Goal: Task Accomplishment & Management: Use online tool/utility

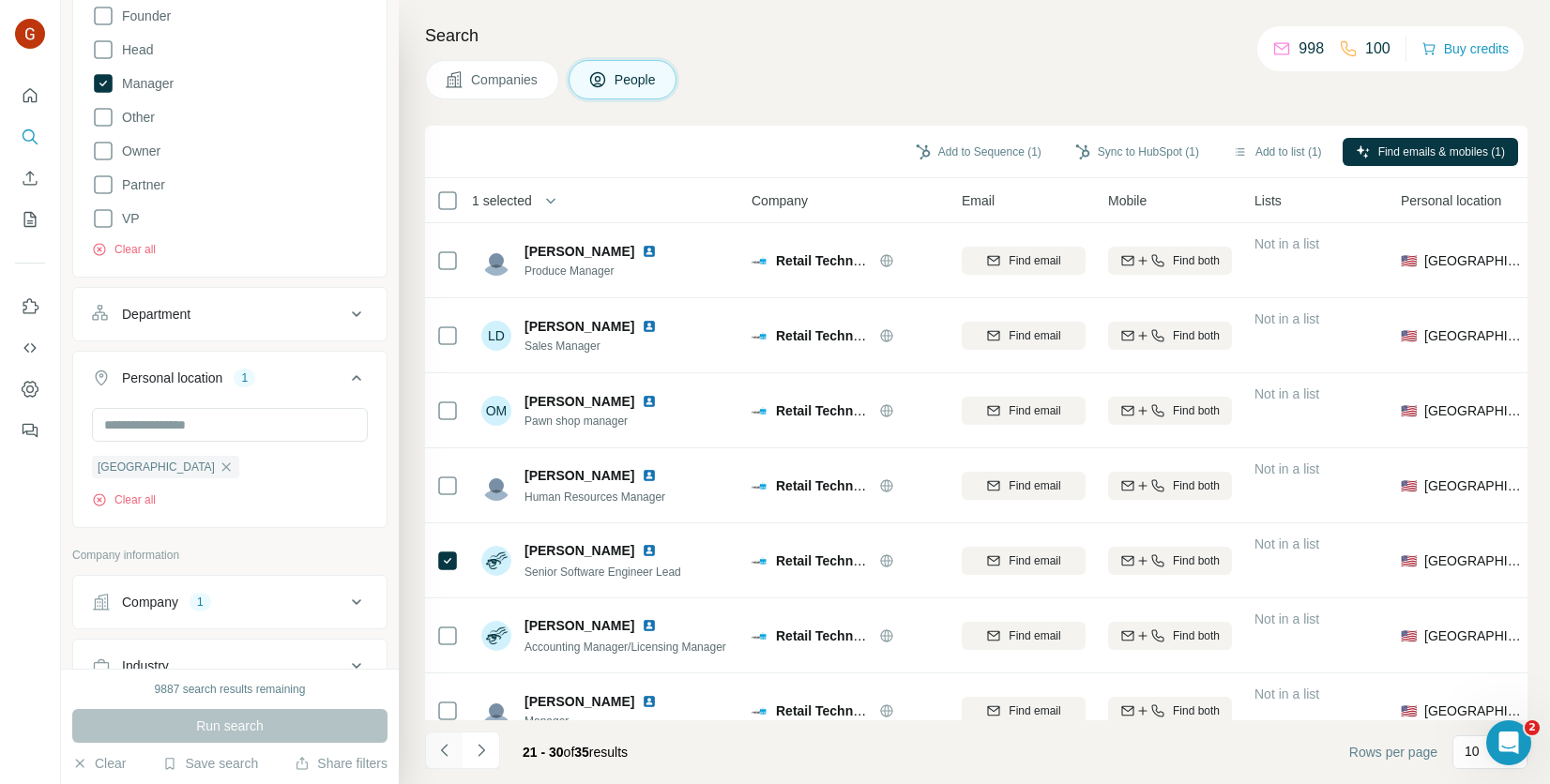
click at [449, 756] on icon "Navigate to previous page" at bounding box center [444, 750] width 19 height 19
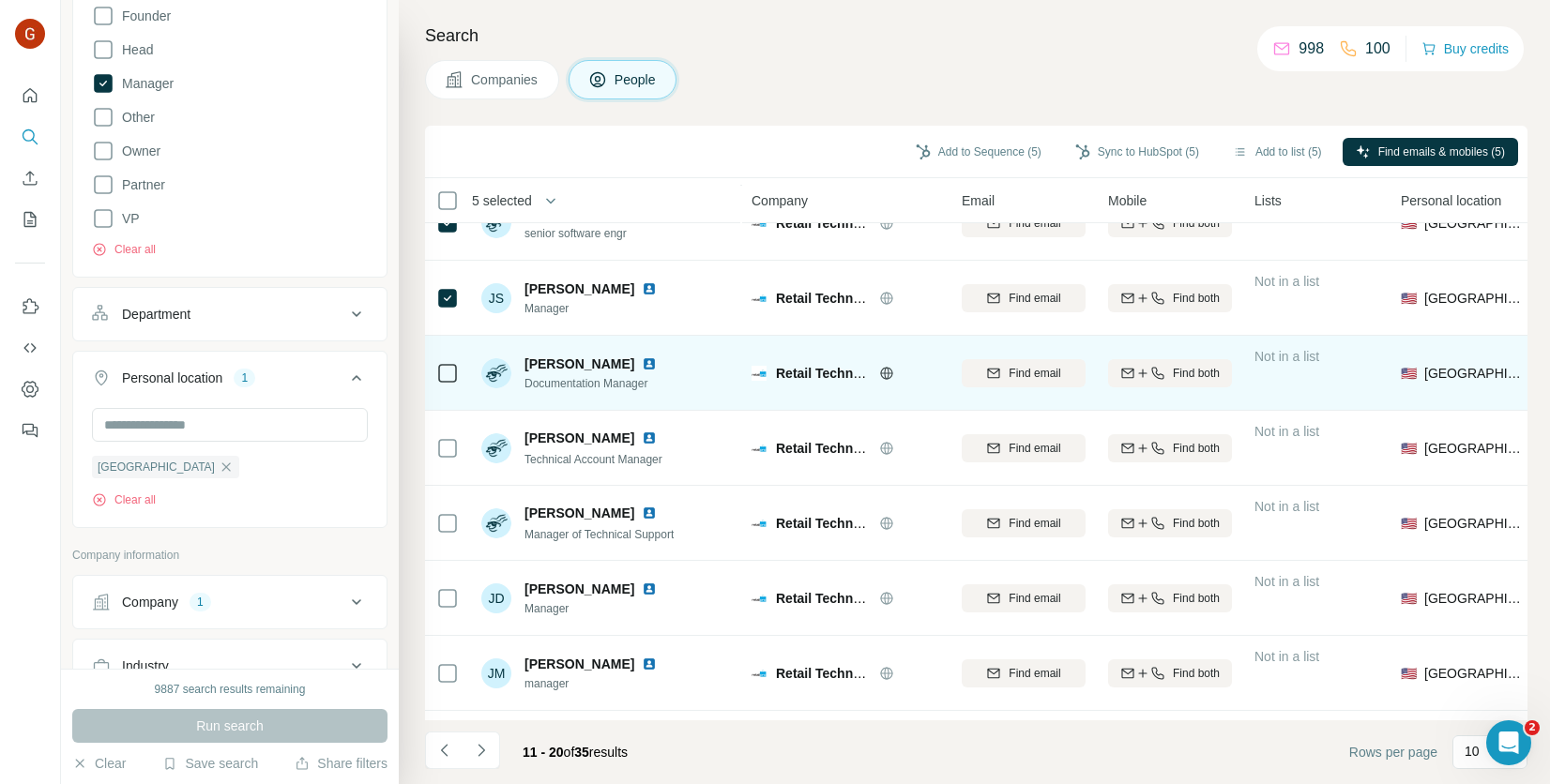
scroll to position [262, 0]
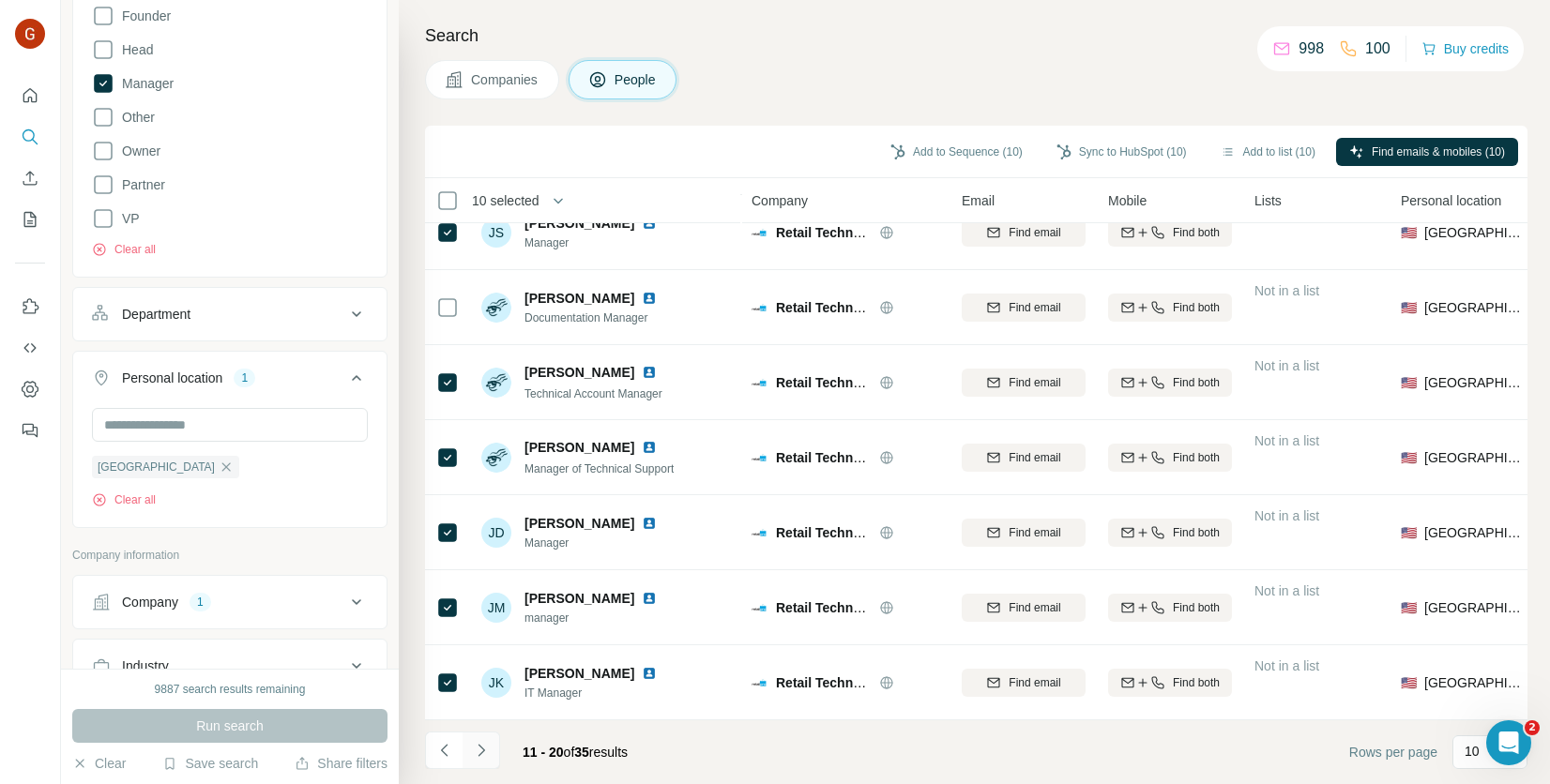
click at [487, 753] on icon "Navigate to next page" at bounding box center [481, 750] width 19 height 19
click at [480, 752] on icon "Navigate to next page" at bounding box center [481, 750] width 19 height 19
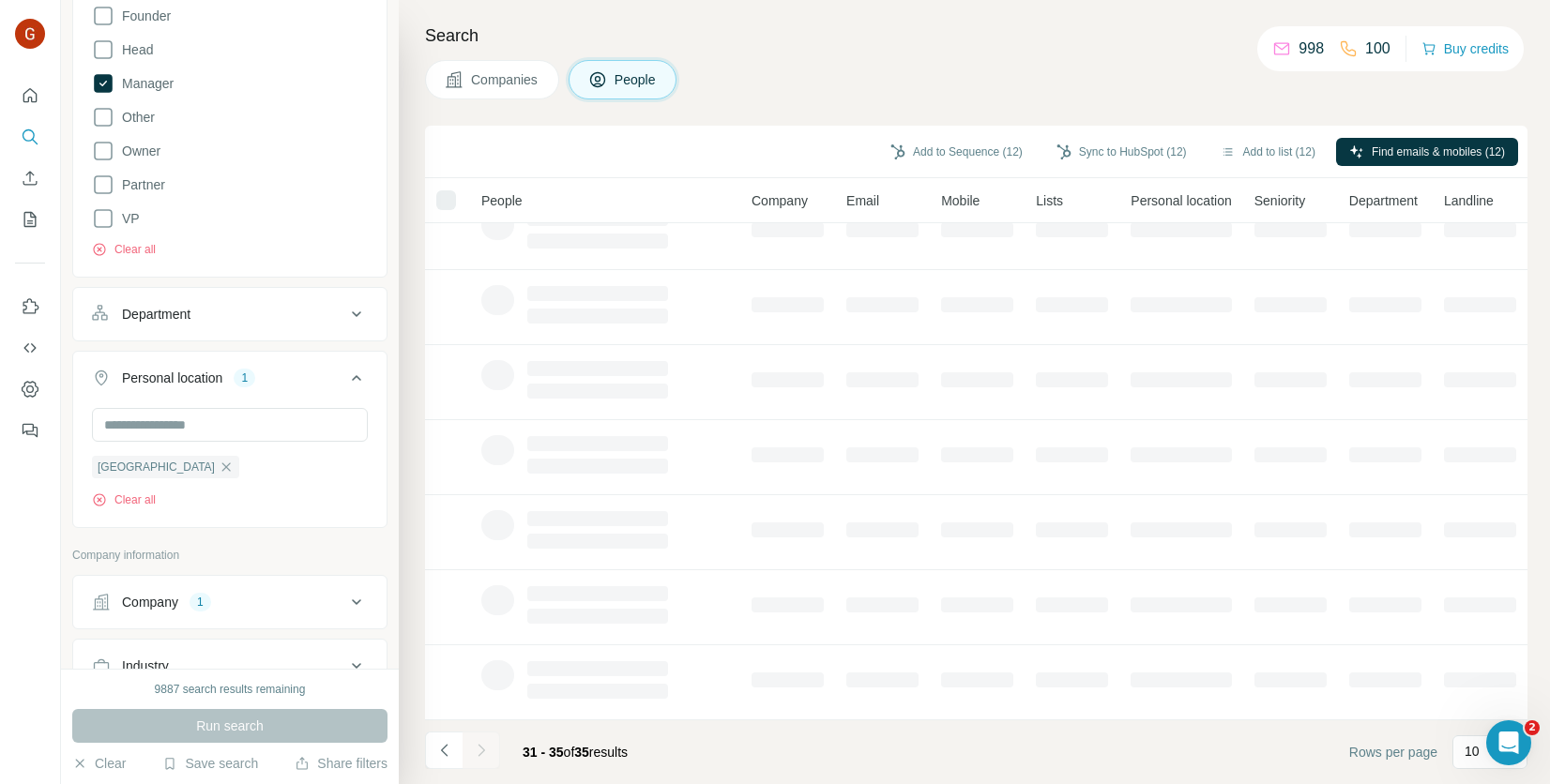
scroll to position [0, 0]
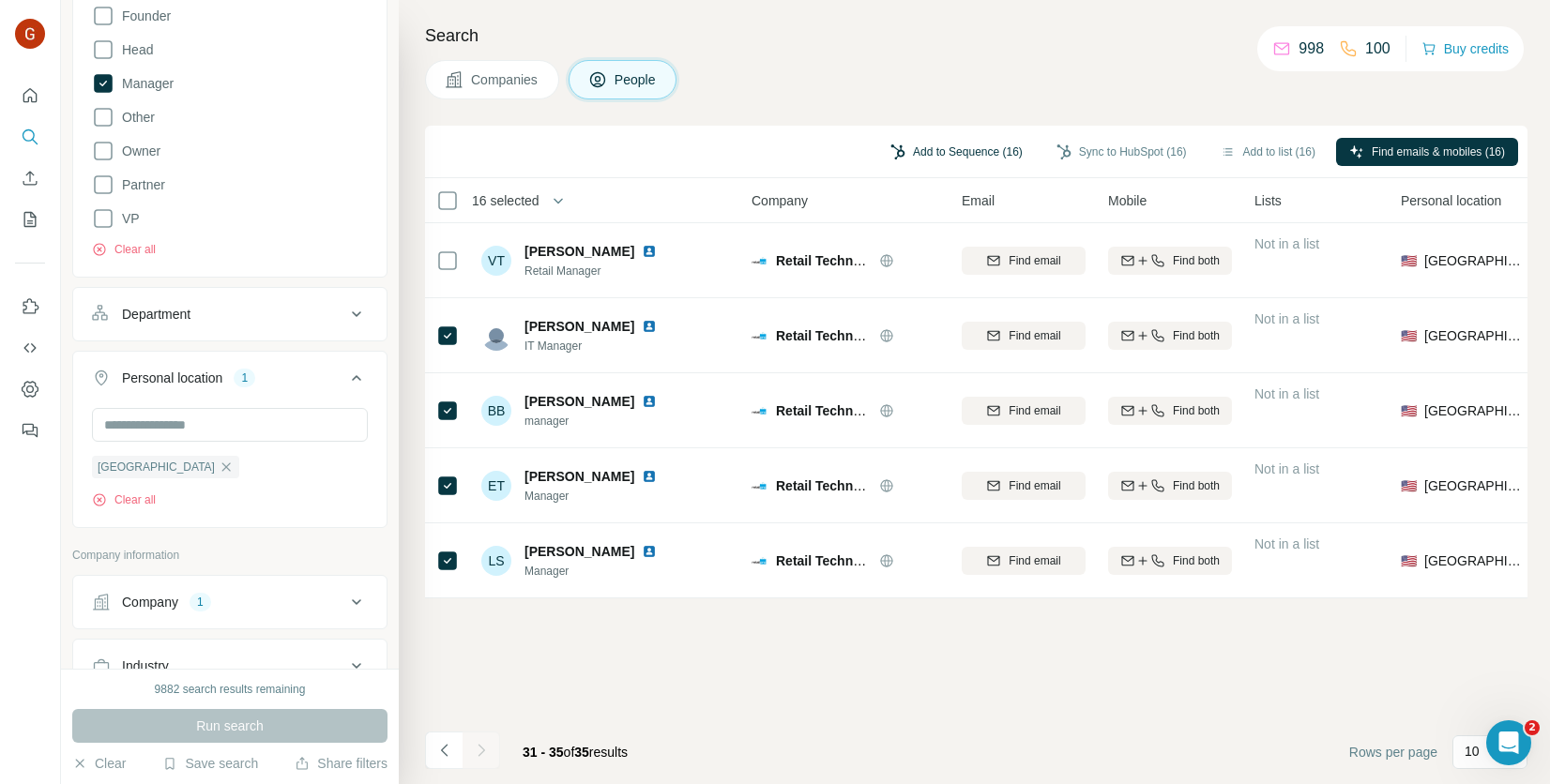
click at [909, 150] on button "Add to Sequence (16)" at bounding box center [957, 151] width 158 height 29
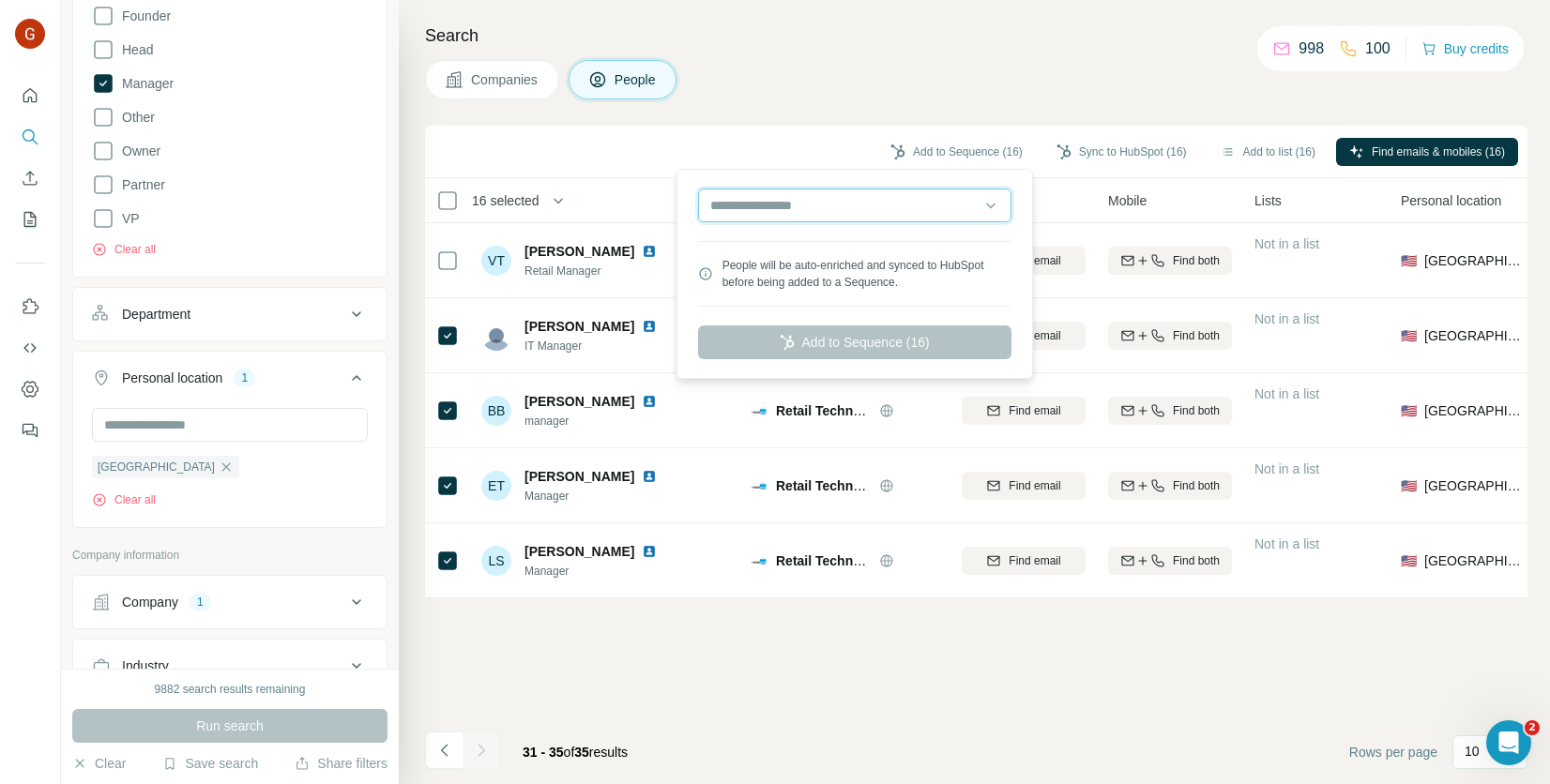
click at [871, 212] on input "text" at bounding box center [855, 206] width 314 height 33
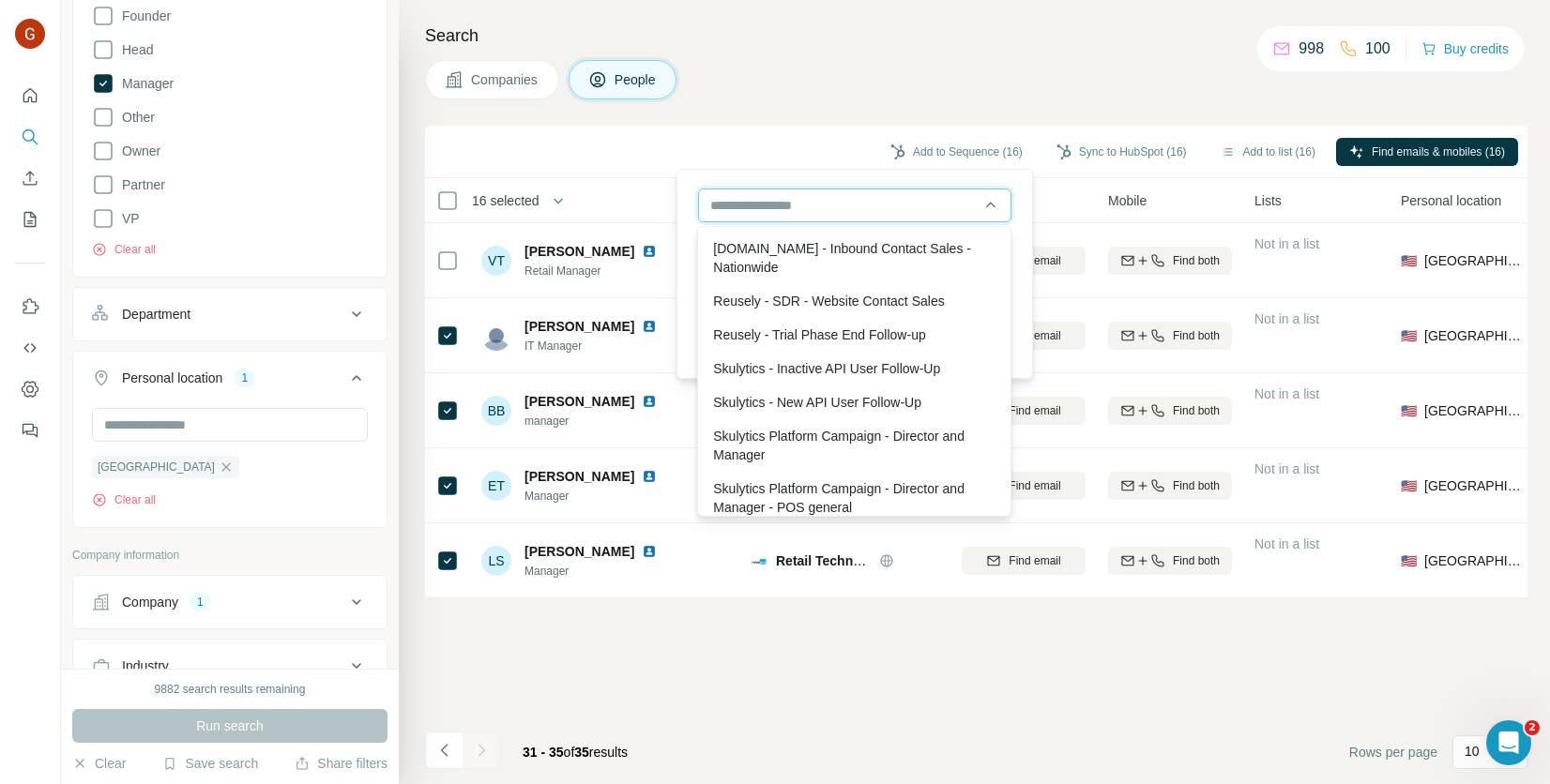
scroll to position [236, 0]
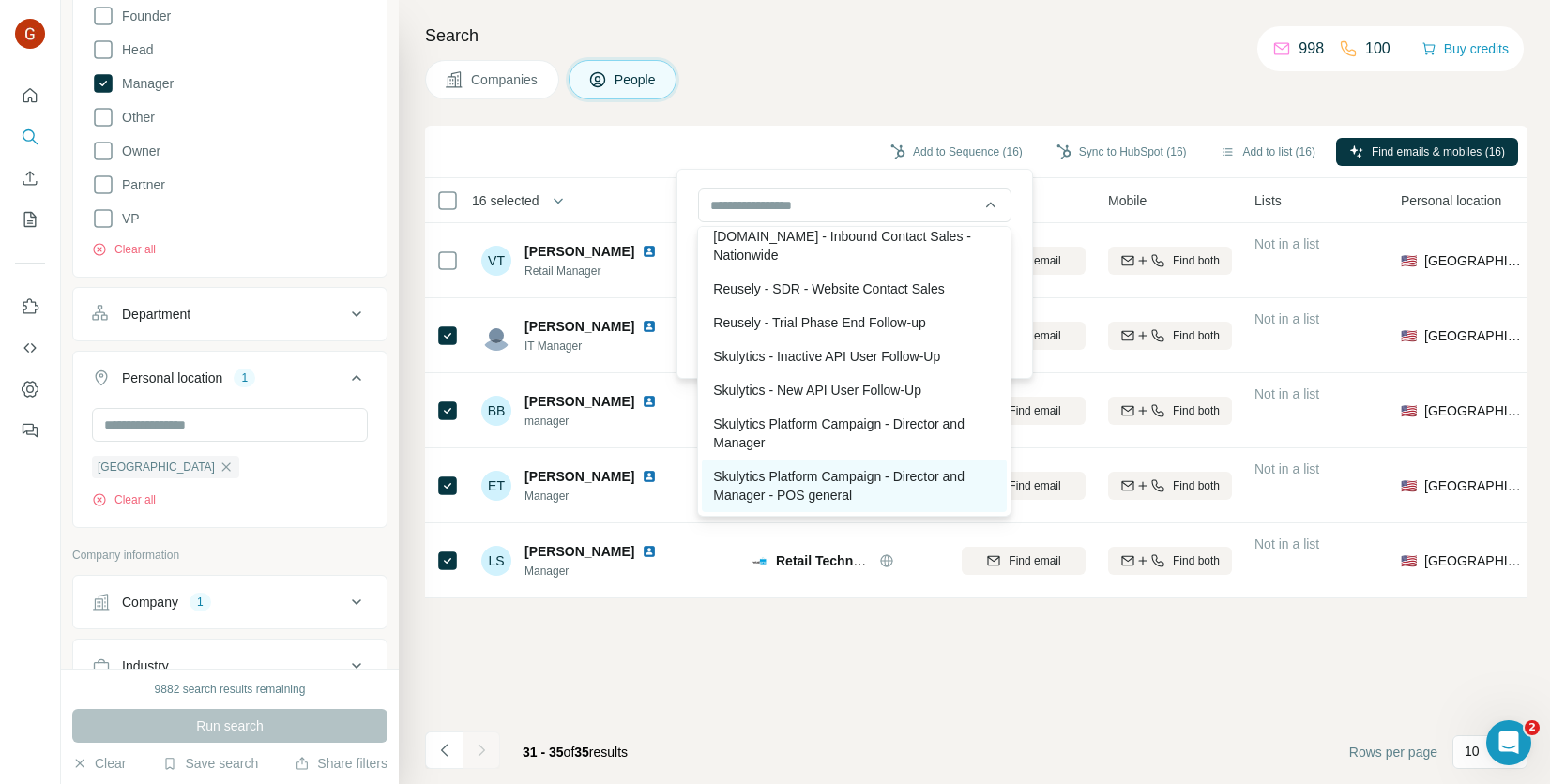
click at [905, 485] on div "Skulytics Platform Campaign - Director and Manager - POS general" at bounding box center [854, 485] width 305 height 52
type input "**********"
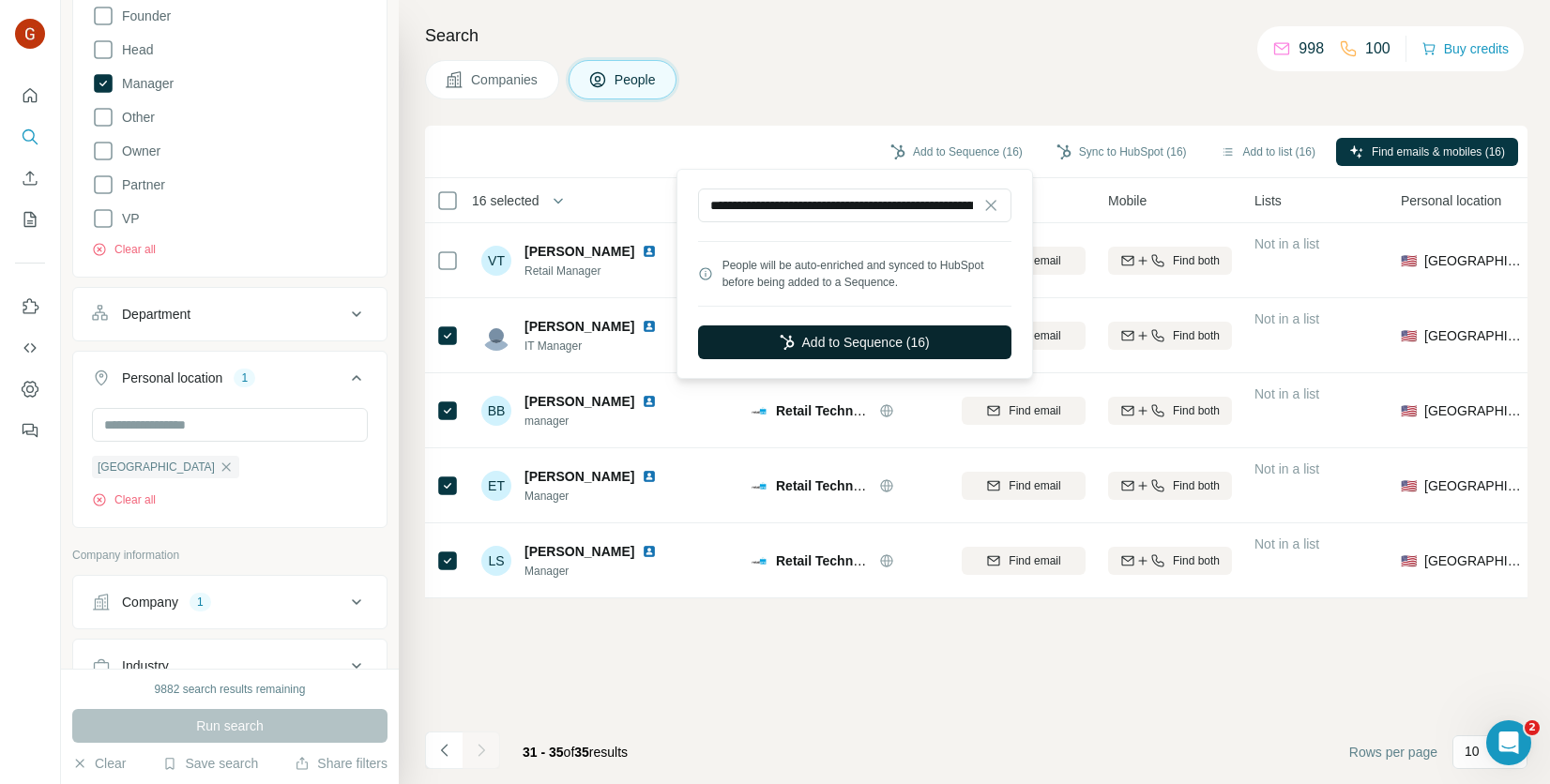
click at [868, 349] on button "Add to Sequence (16)" at bounding box center [855, 342] width 314 height 33
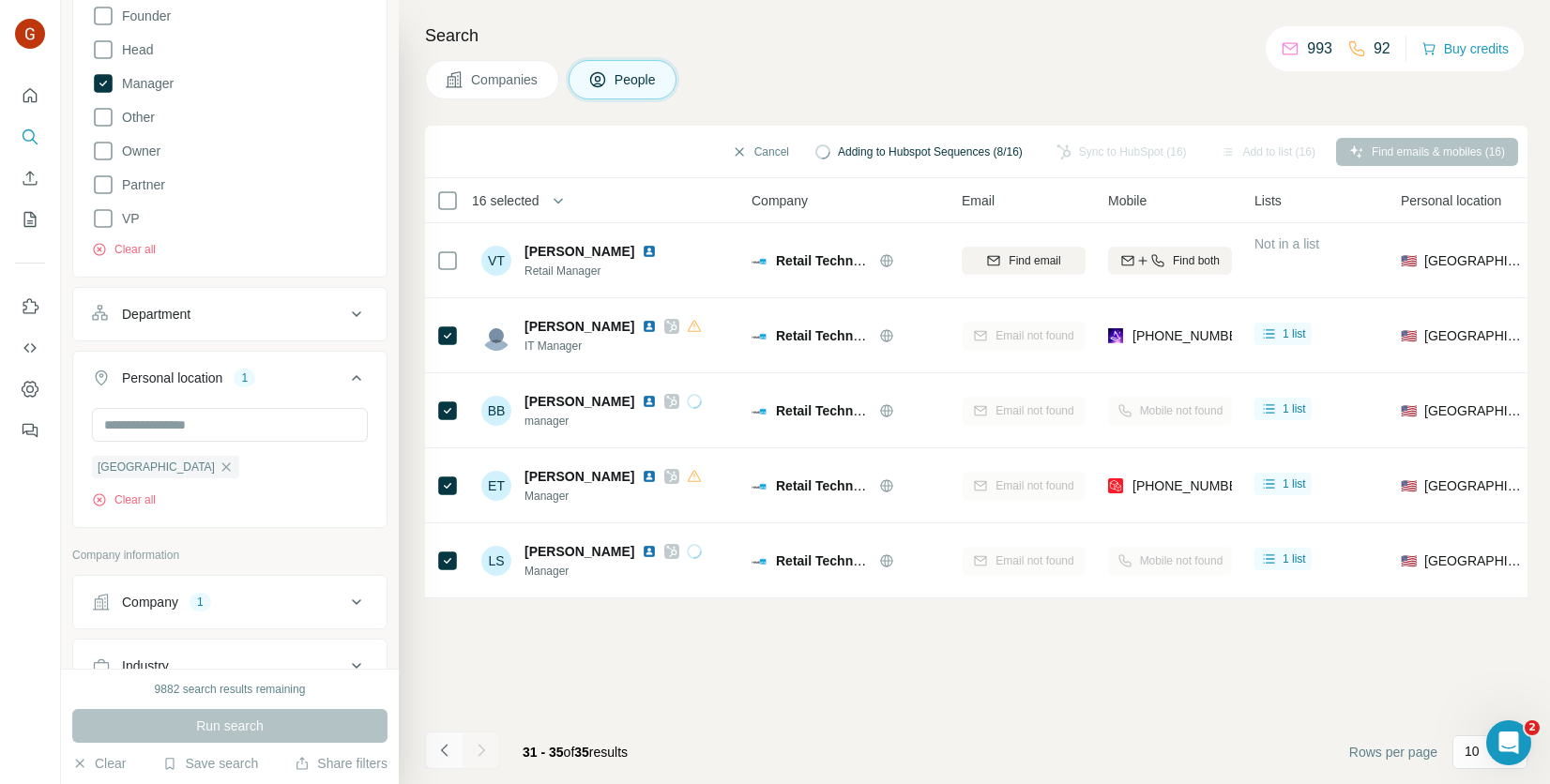
click at [452, 740] on button "Navigate to previous page" at bounding box center [444, 751] width 37 height 37
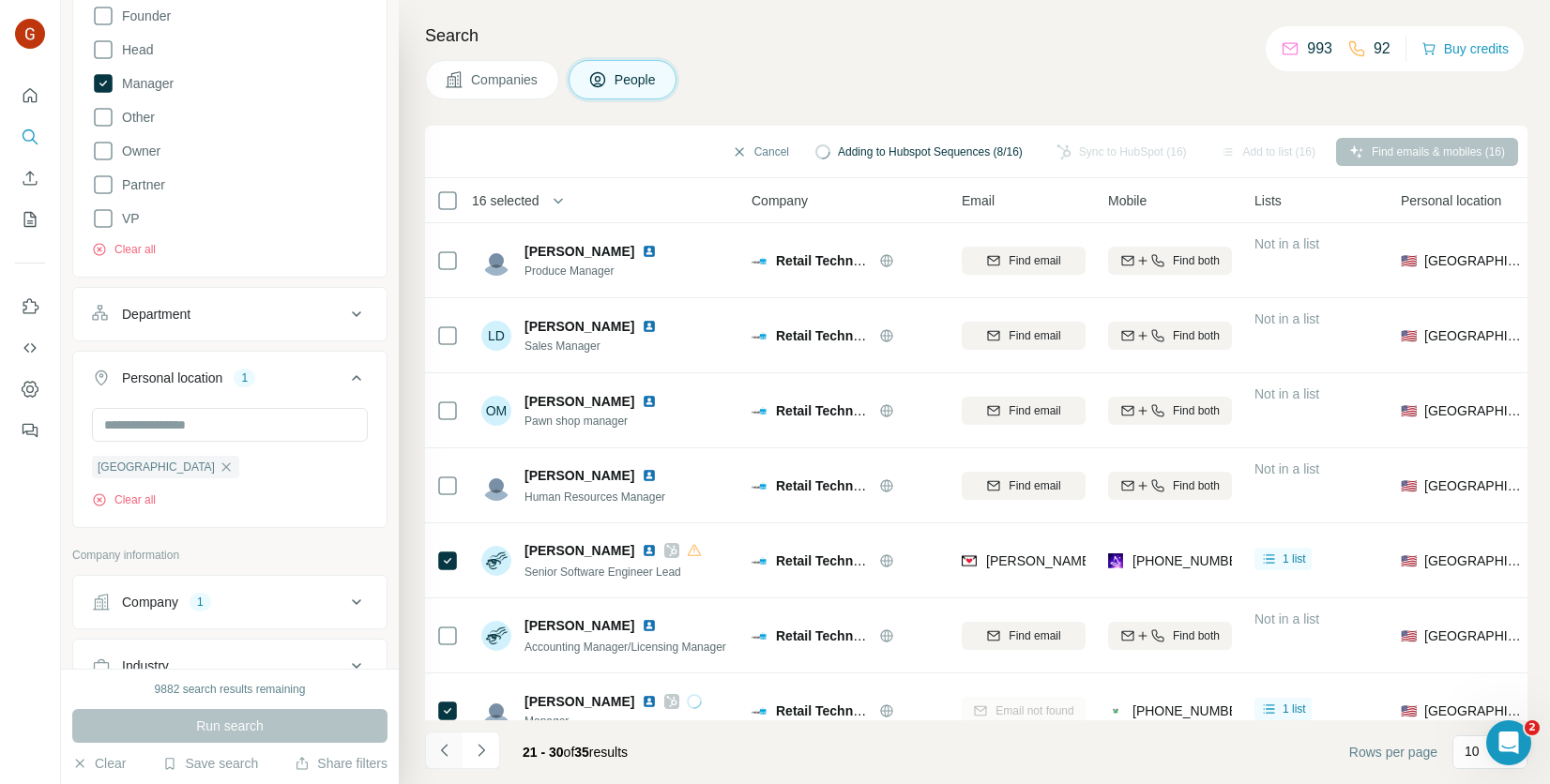
click at [436, 745] on icon "Navigate to previous page" at bounding box center [444, 750] width 19 height 19
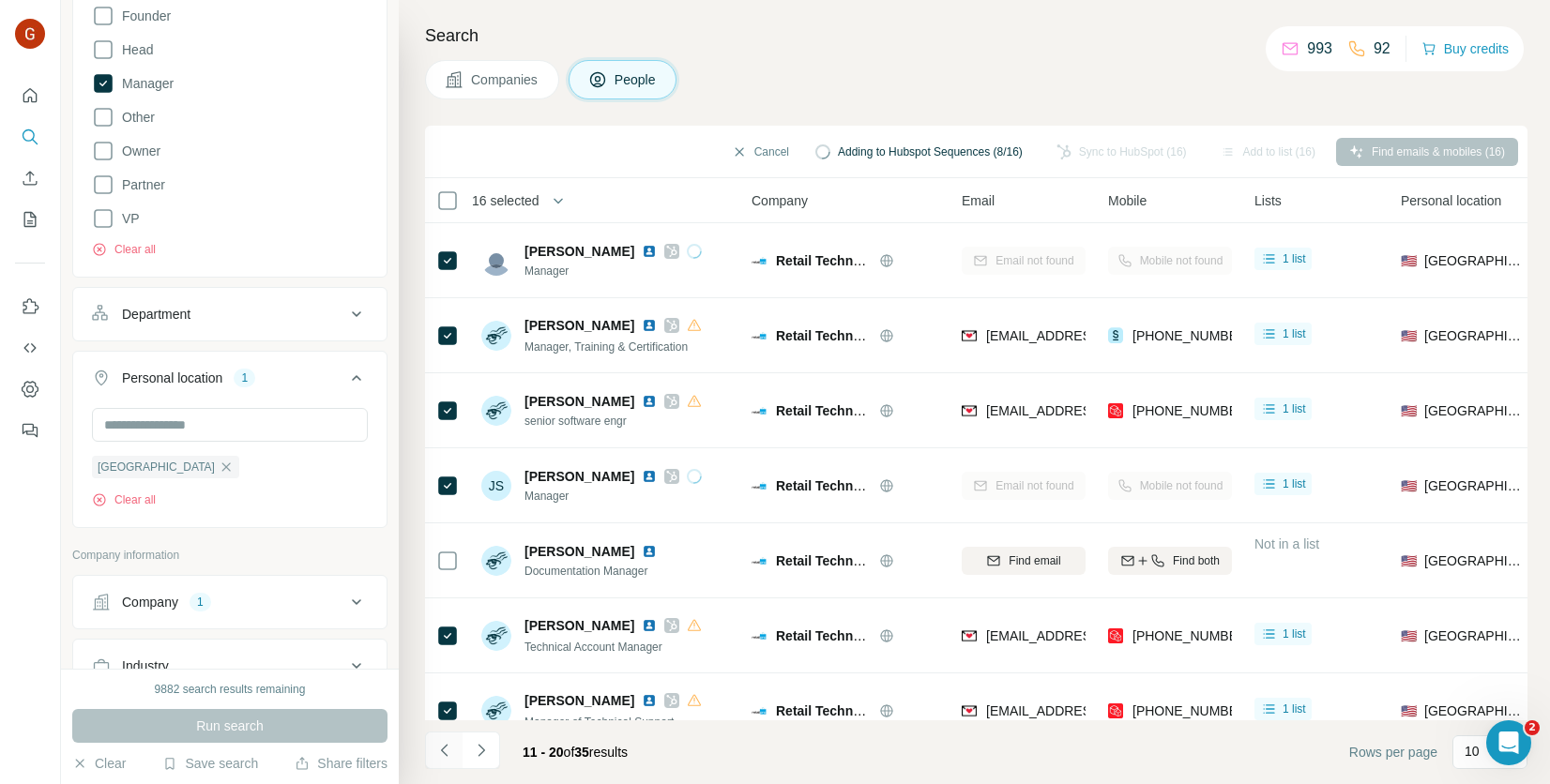
click at [436, 745] on icon "Navigate to previous page" at bounding box center [444, 750] width 19 height 19
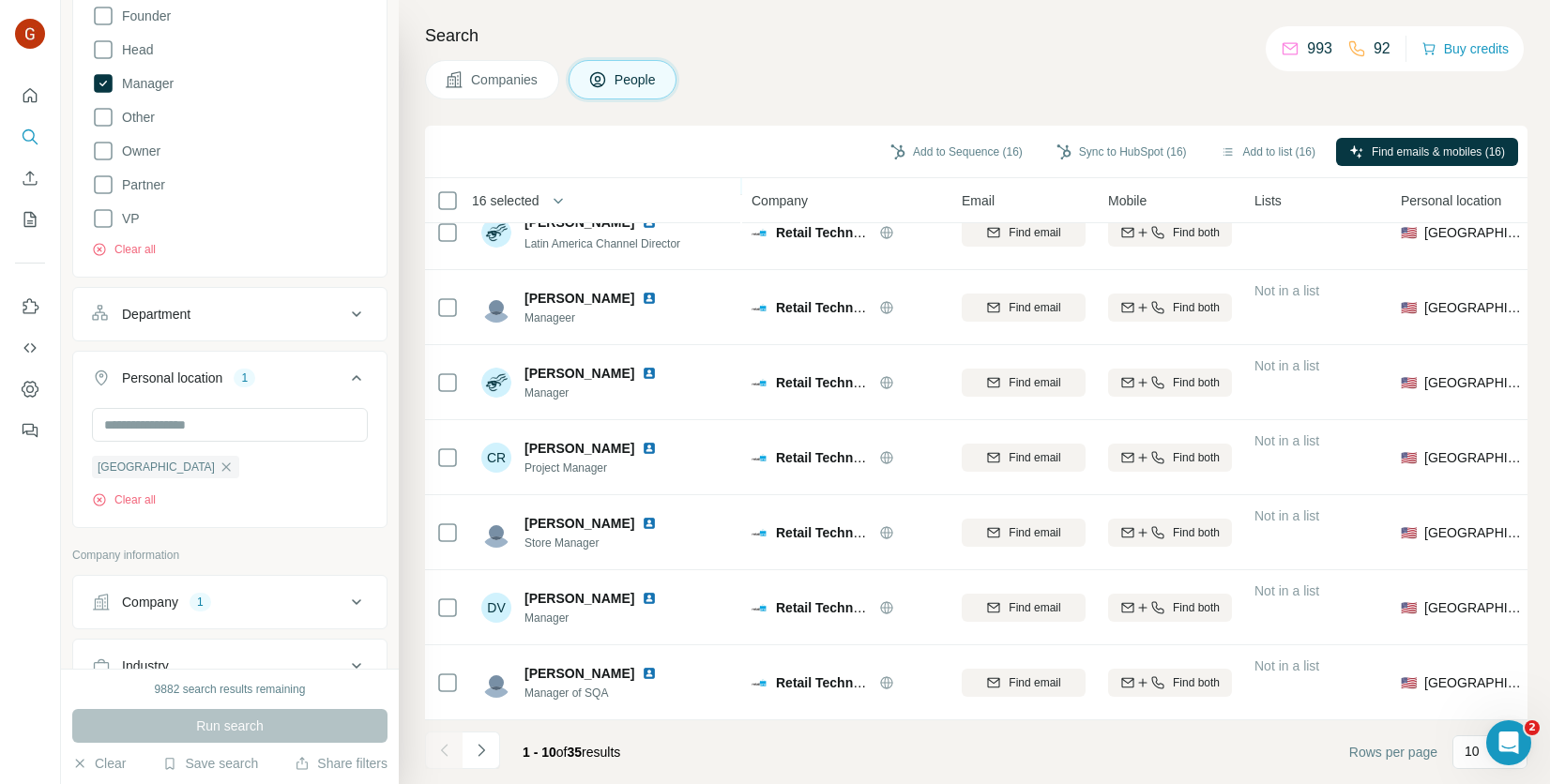
scroll to position [0, 0]
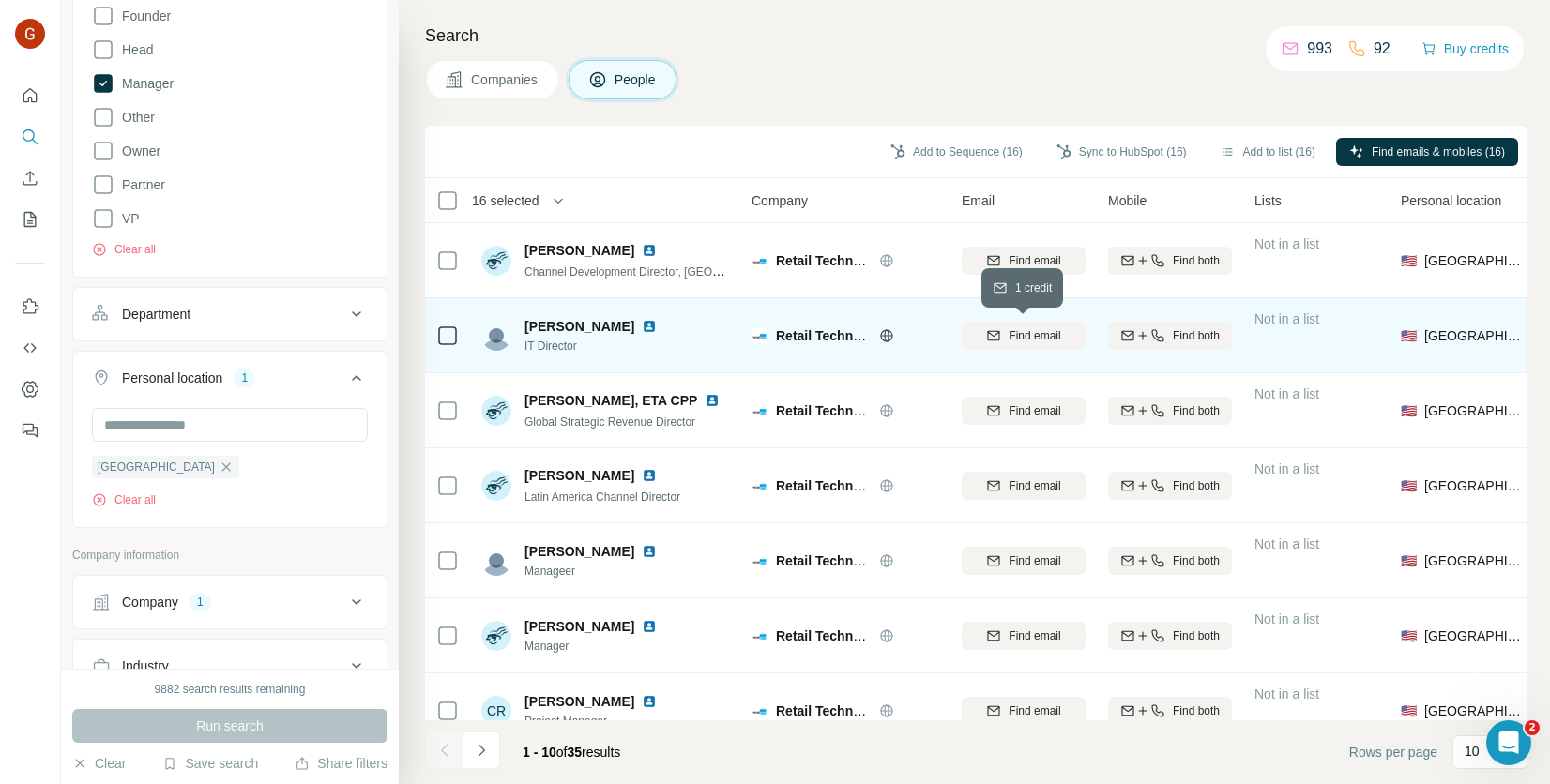
click at [986, 338] on icon "button" at bounding box center [993, 335] width 15 height 15
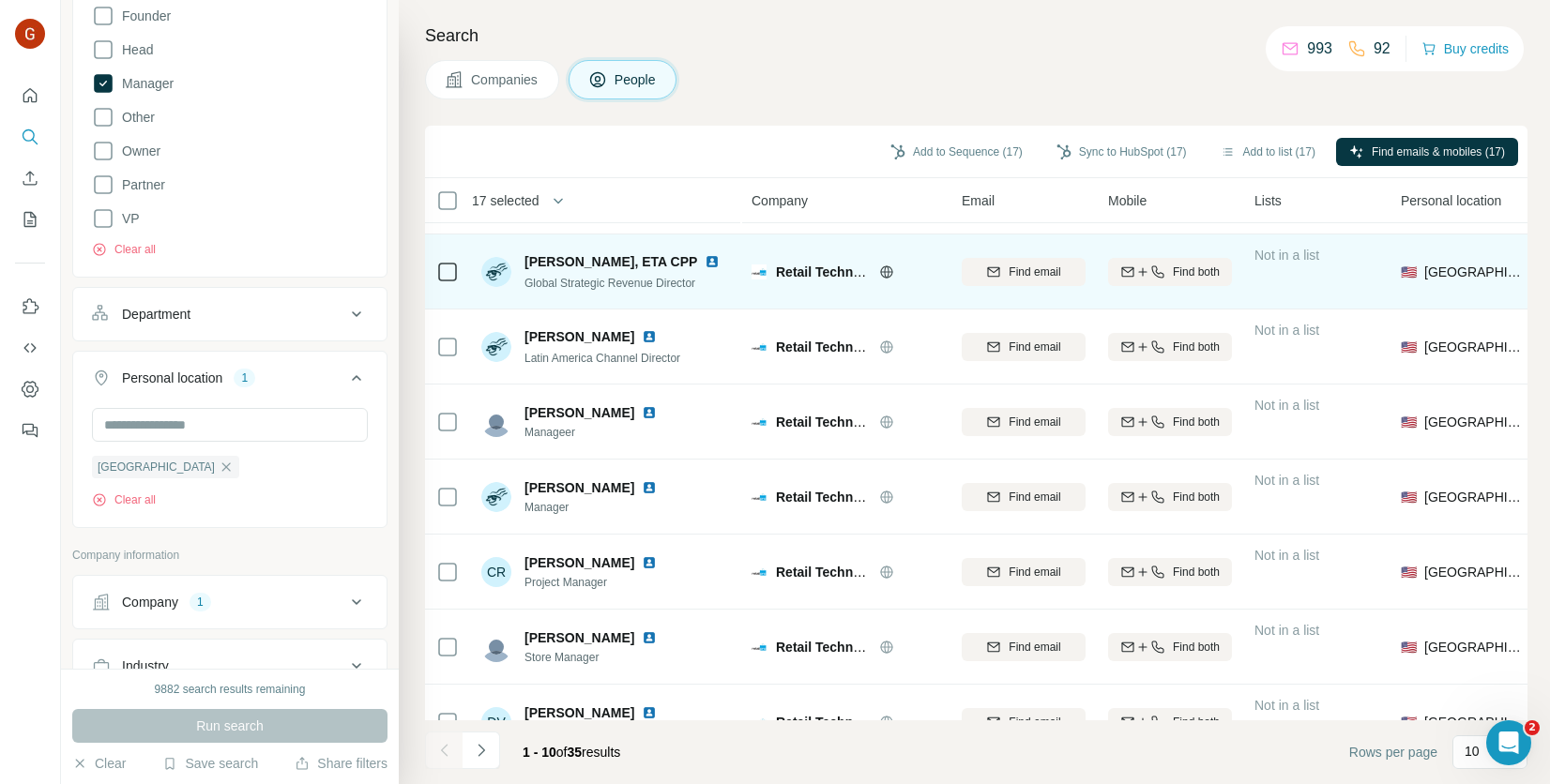
scroll to position [188, 0]
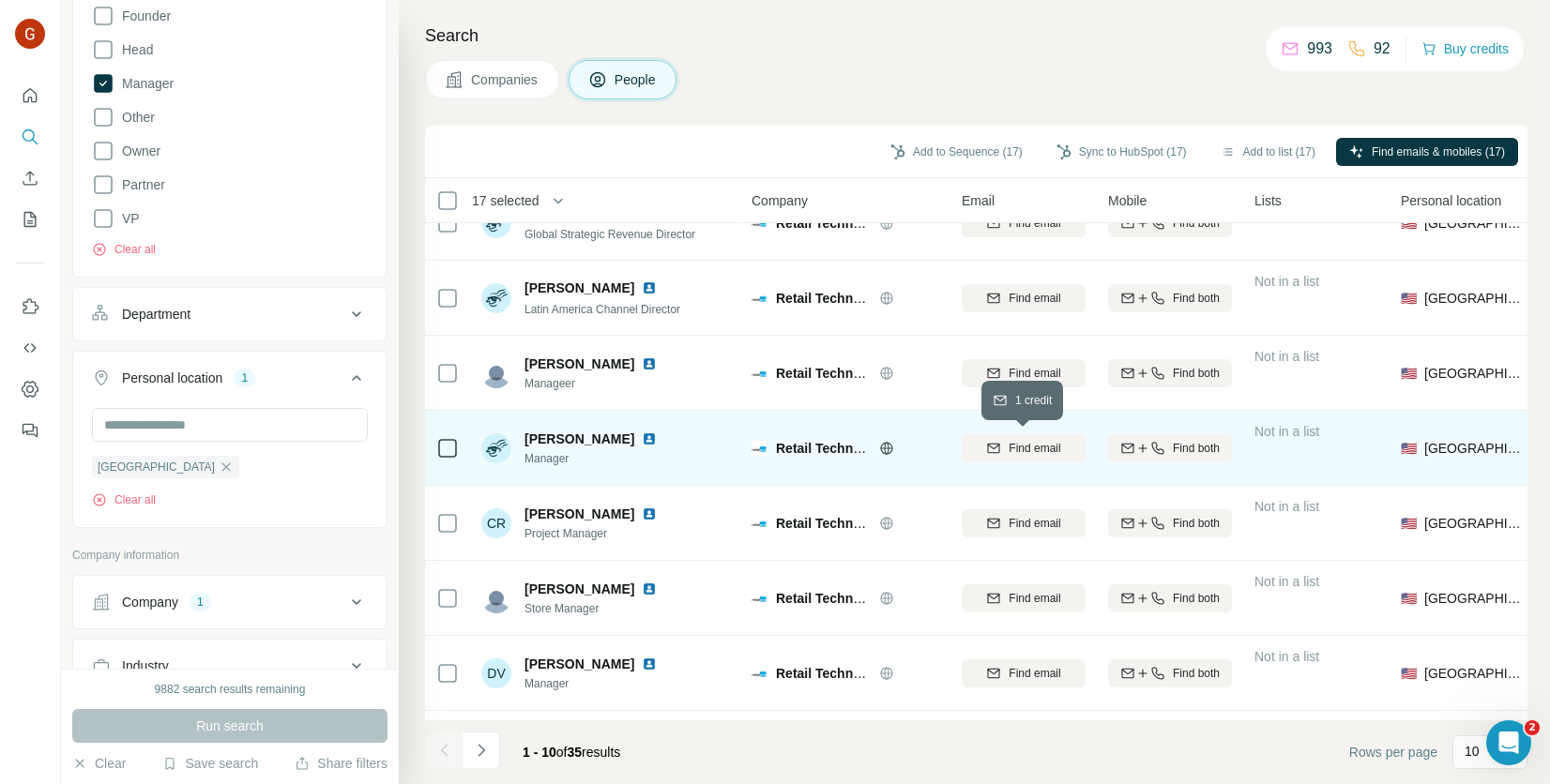
click at [1059, 445] on span "Find email" at bounding box center [1034, 448] width 51 height 17
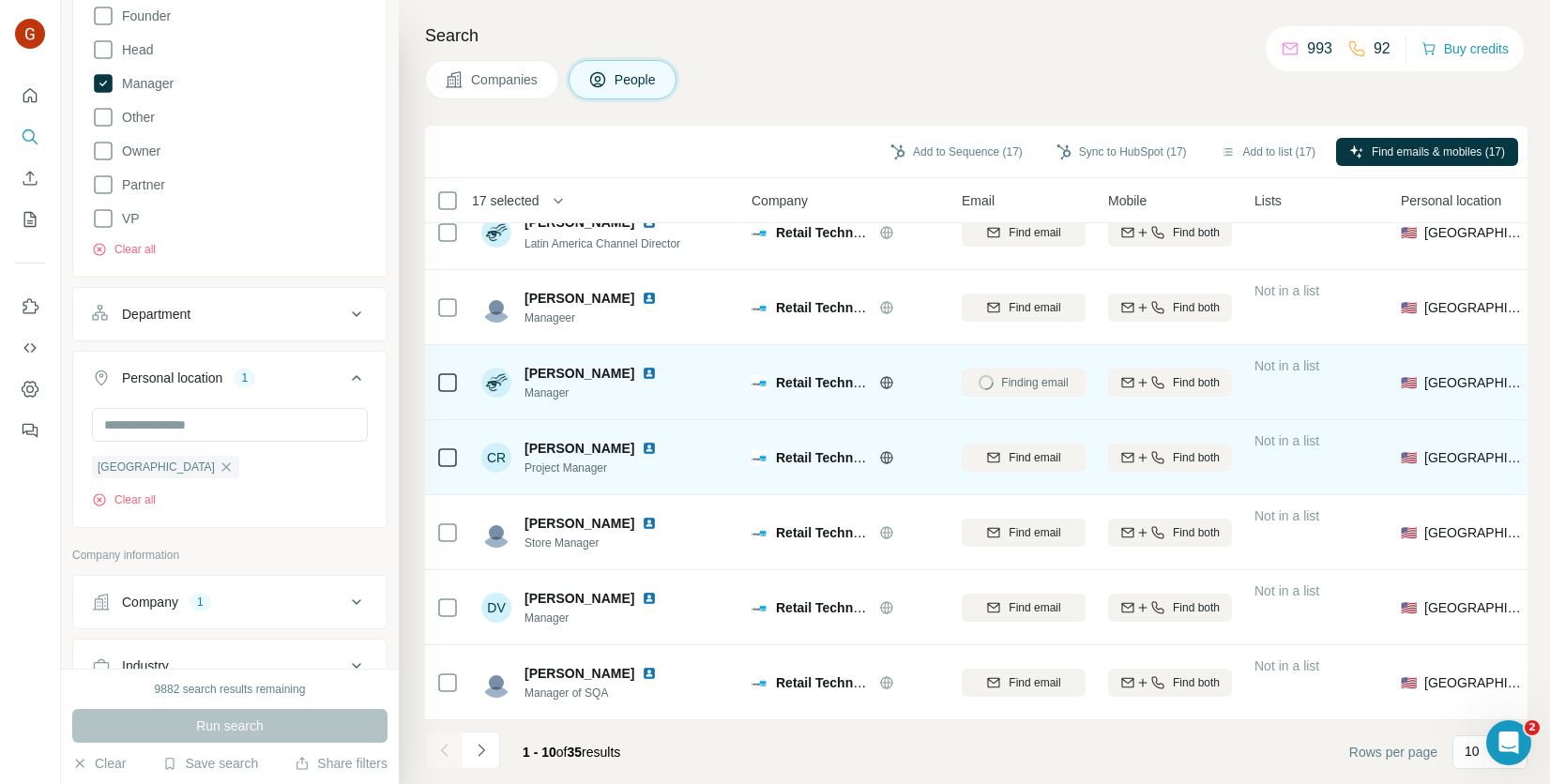
scroll to position [262, 0]
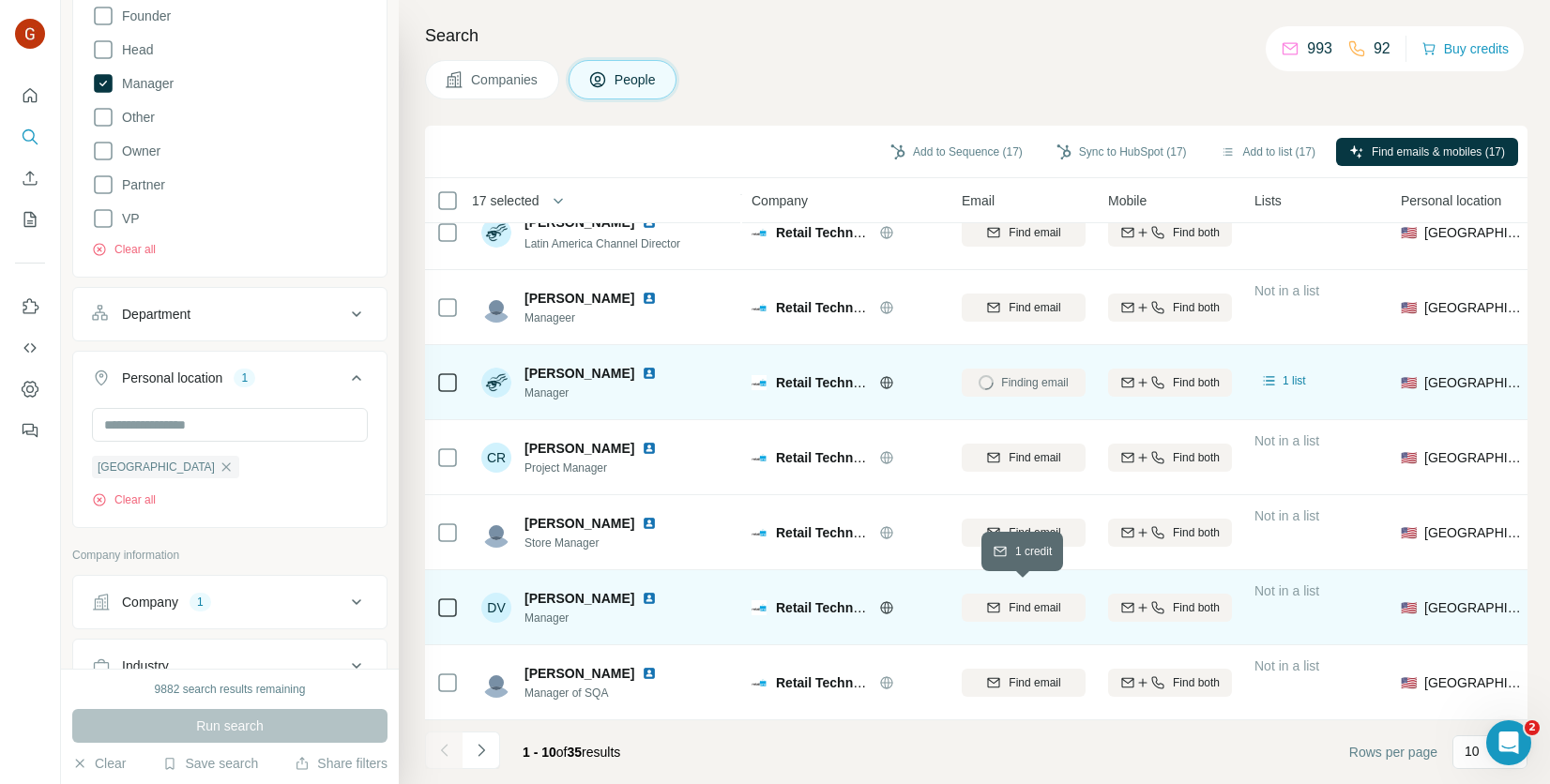
click at [1015, 599] on span "Find email" at bounding box center [1034, 607] width 51 height 17
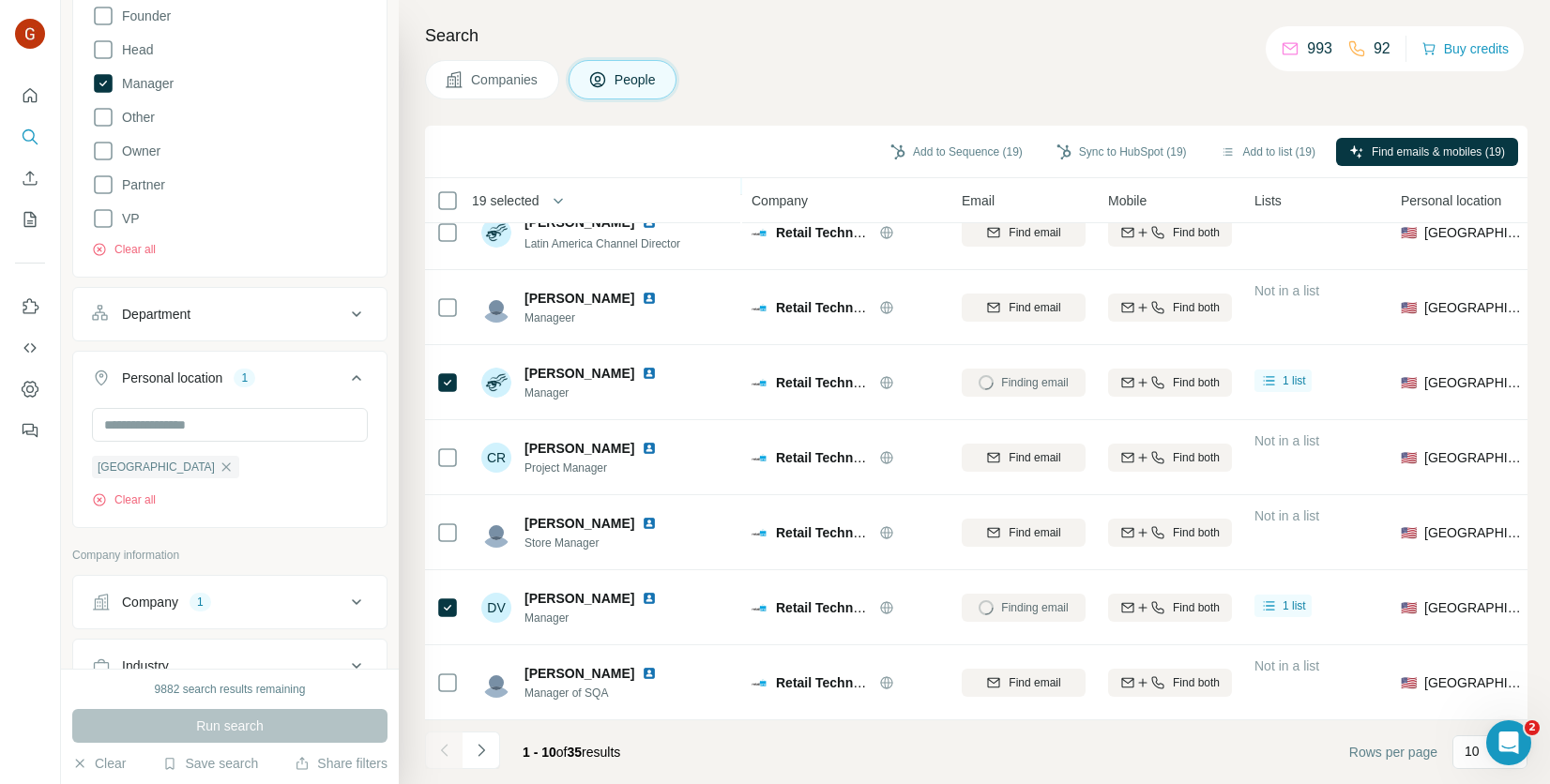
scroll to position [0, 0]
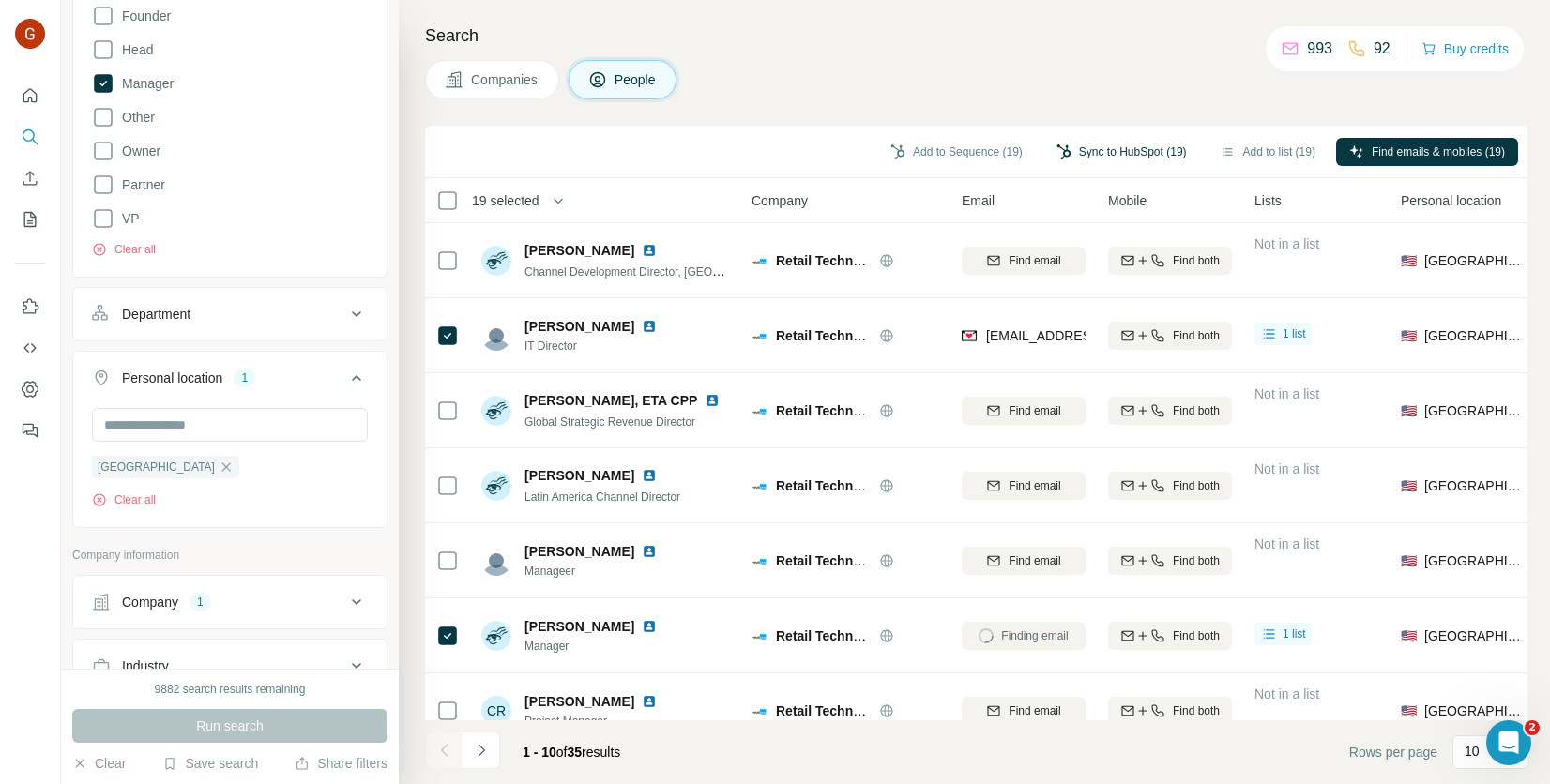
click at [1101, 149] on button "Sync to HubSpot (19)" at bounding box center [1121, 151] width 156 height 29
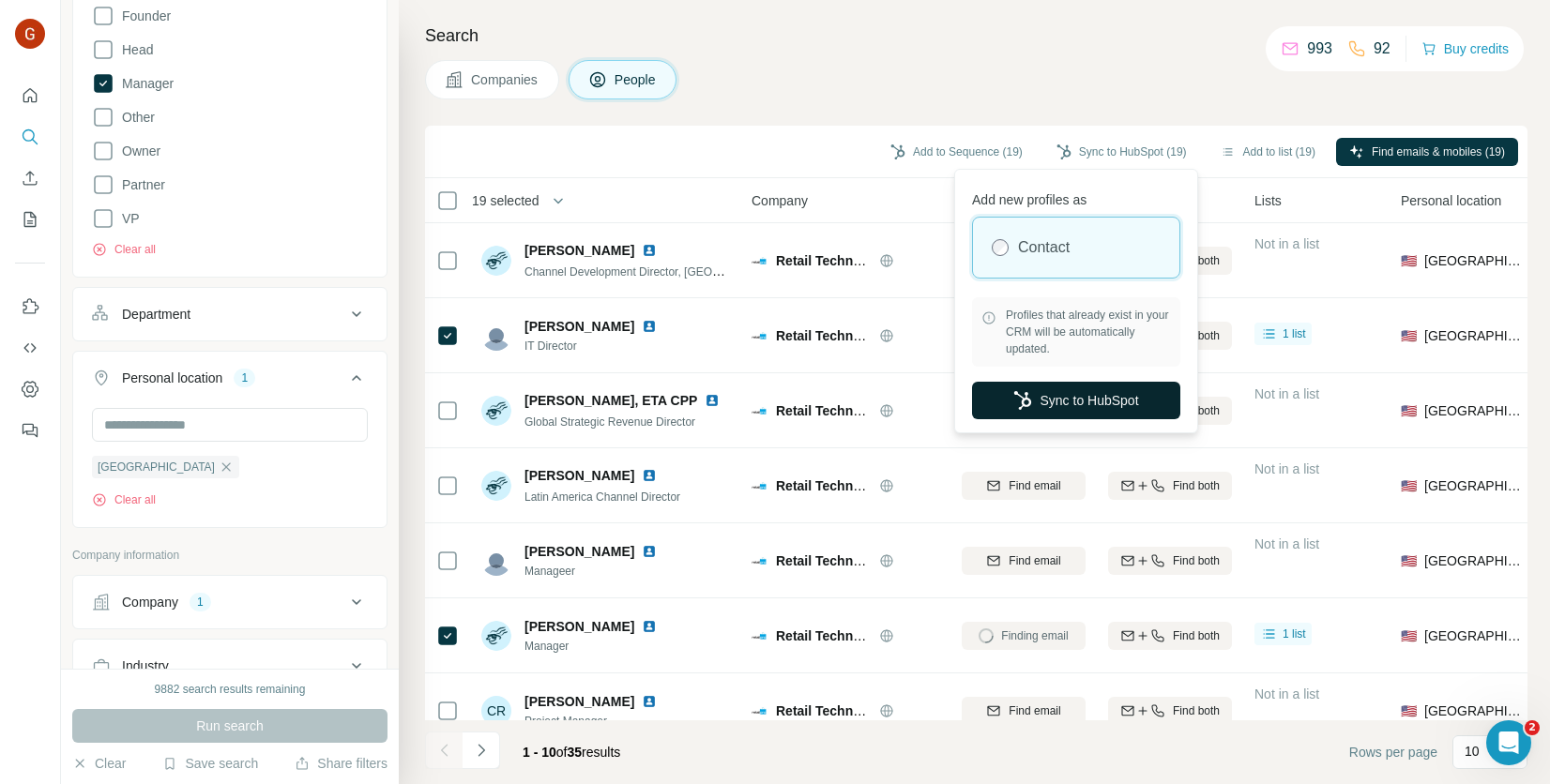
click at [1084, 395] on button "Sync to HubSpot" at bounding box center [1077, 400] width 209 height 37
